Goal: Navigation & Orientation: Understand site structure

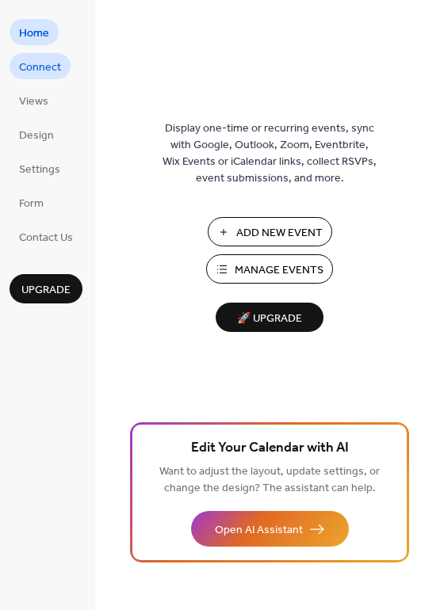
click at [36, 70] on span "Connect" at bounding box center [40, 67] width 42 height 17
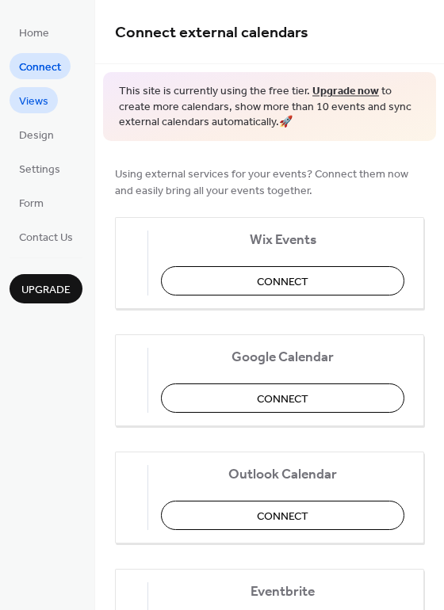
click at [33, 95] on span "Views" at bounding box center [33, 102] width 29 height 17
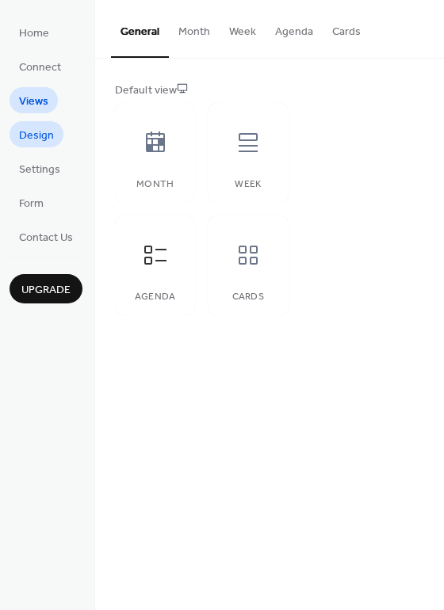
click at [40, 143] on span "Design" at bounding box center [36, 136] width 35 height 17
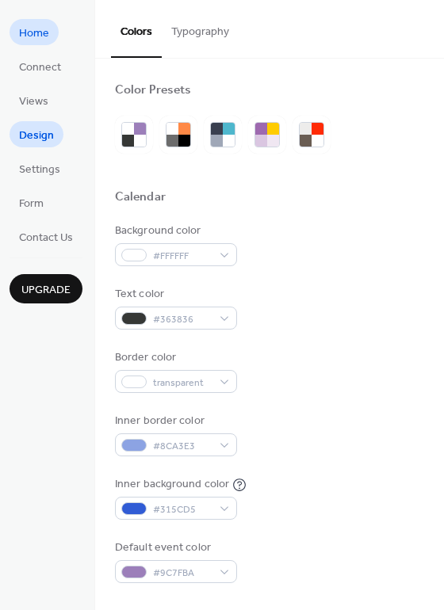
click at [37, 30] on span "Home" at bounding box center [34, 33] width 30 height 17
